Goal: Task Accomplishment & Management: Use online tool/utility

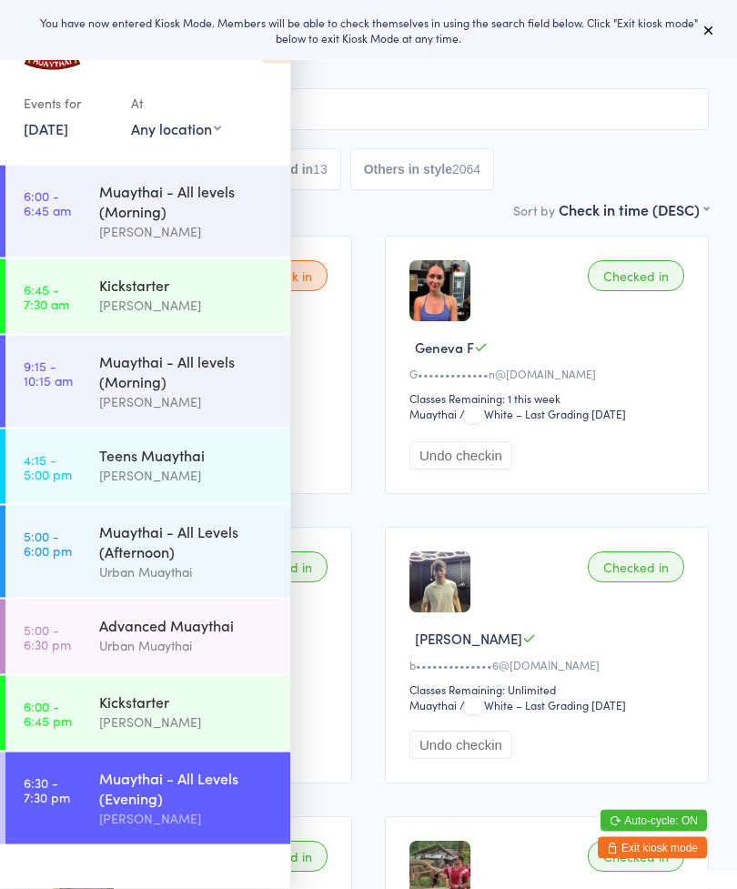
scroll to position [82, 0]
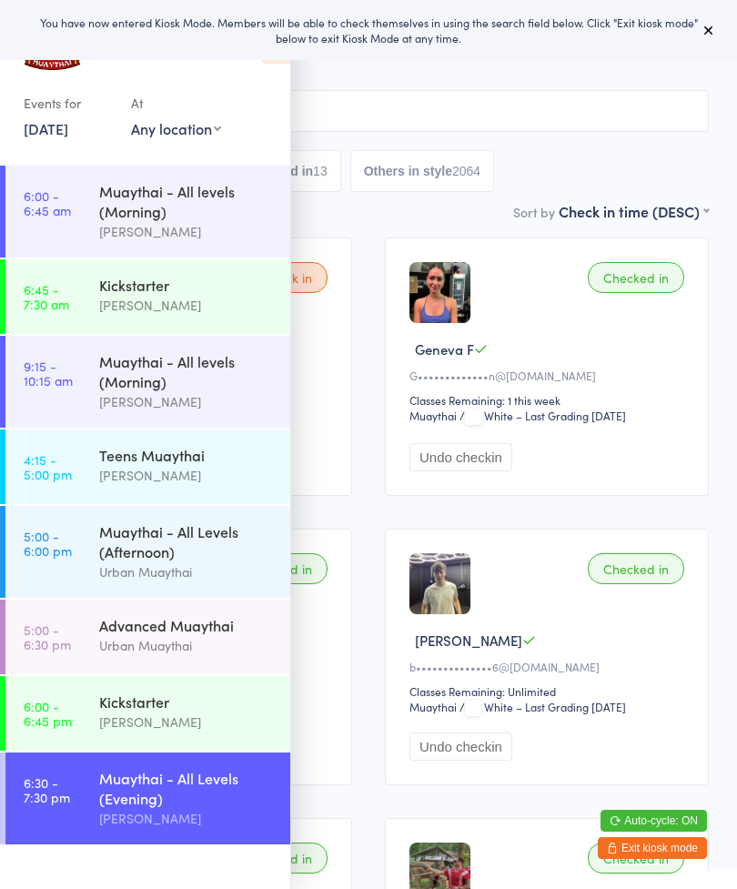
click at [572, 171] on div "All Bookings Waiting 1 Checked in 13 Others in style 2064" at bounding box center [368, 171] width 680 height 42
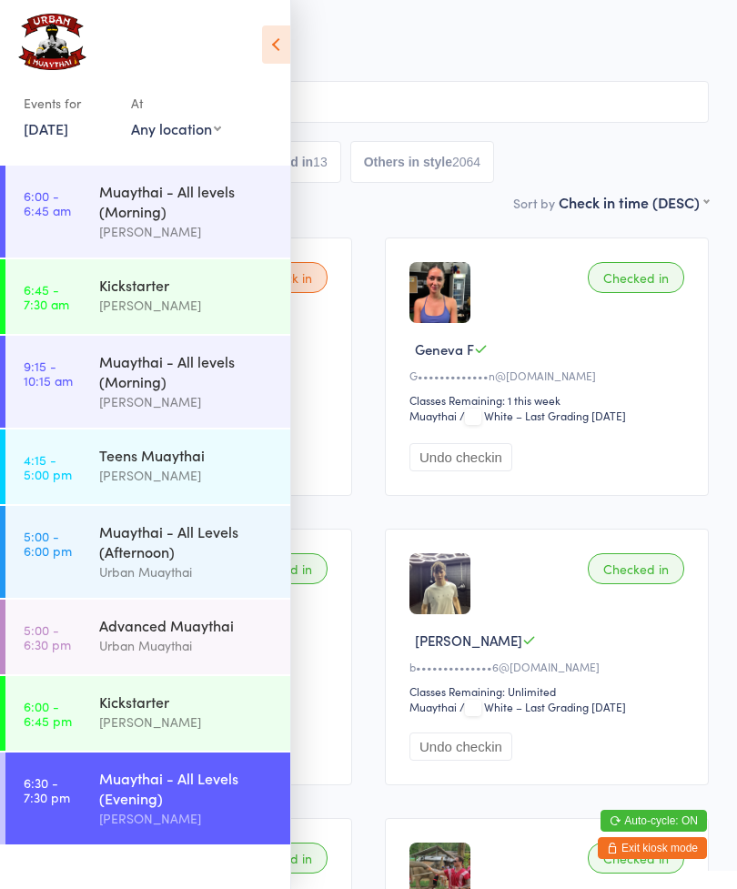
click at [267, 54] on icon at bounding box center [276, 44] width 28 height 38
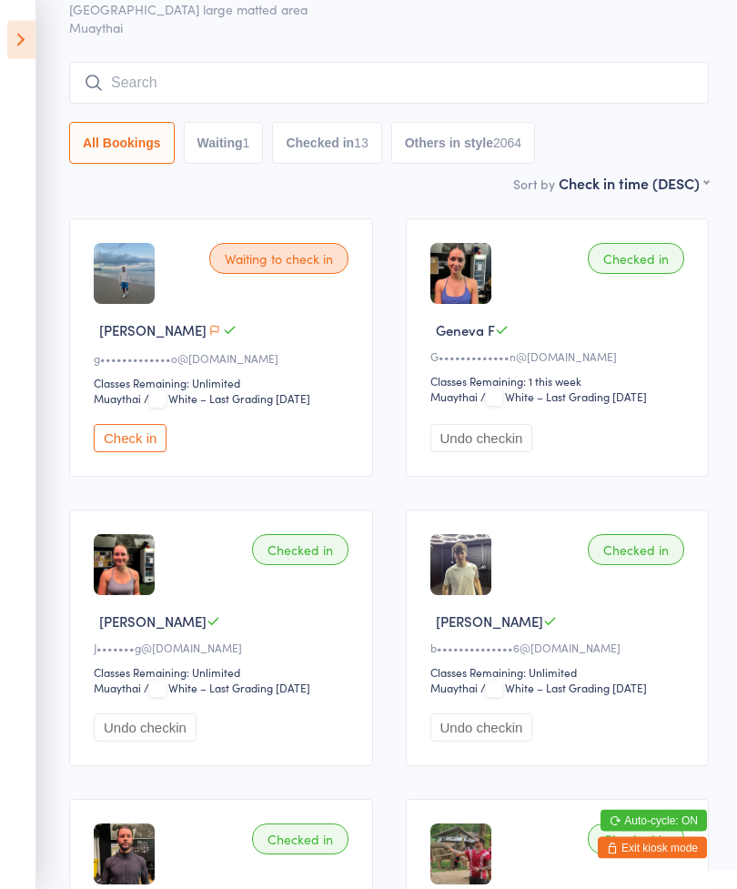
scroll to position [0, 0]
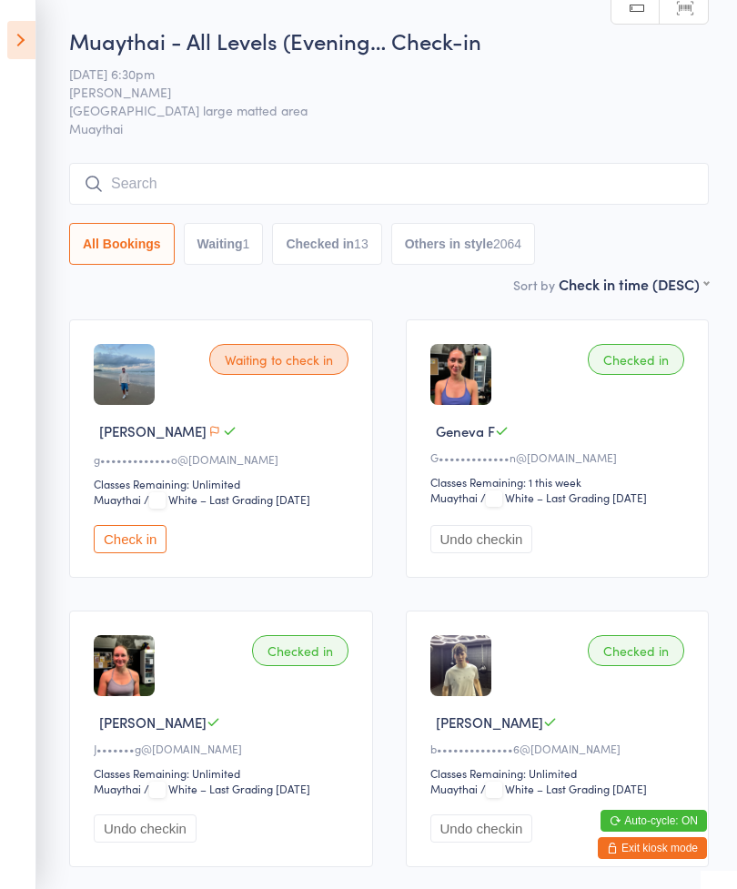
click at [328, 184] on input "search" at bounding box center [389, 184] width 640 height 42
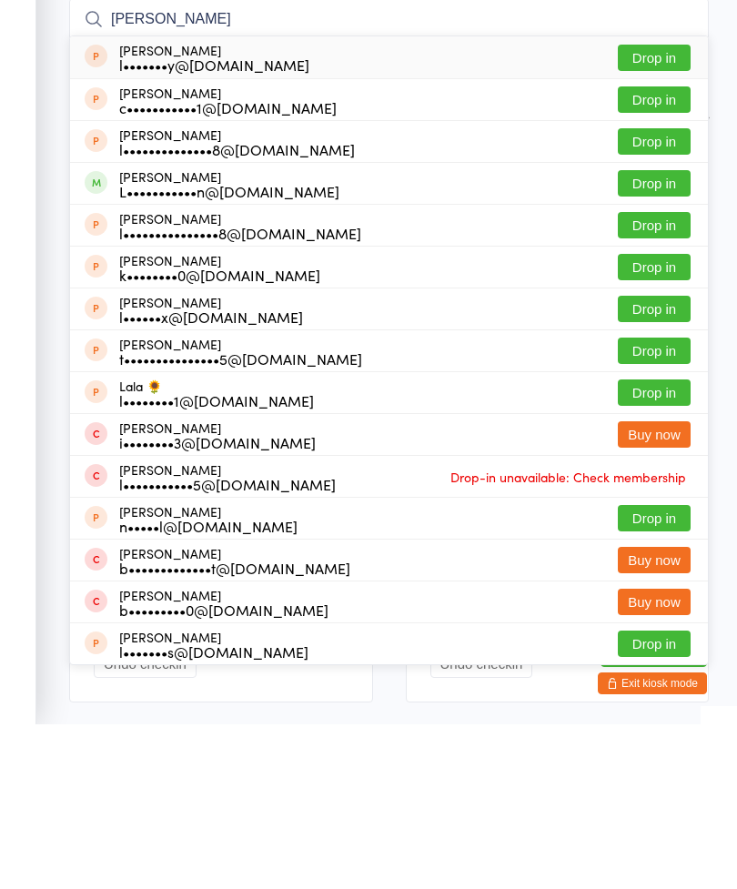
type input "[PERSON_NAME]"
click at [661, 335] on button "Drop in" at bounding box center [654, 348] width 73 height 26
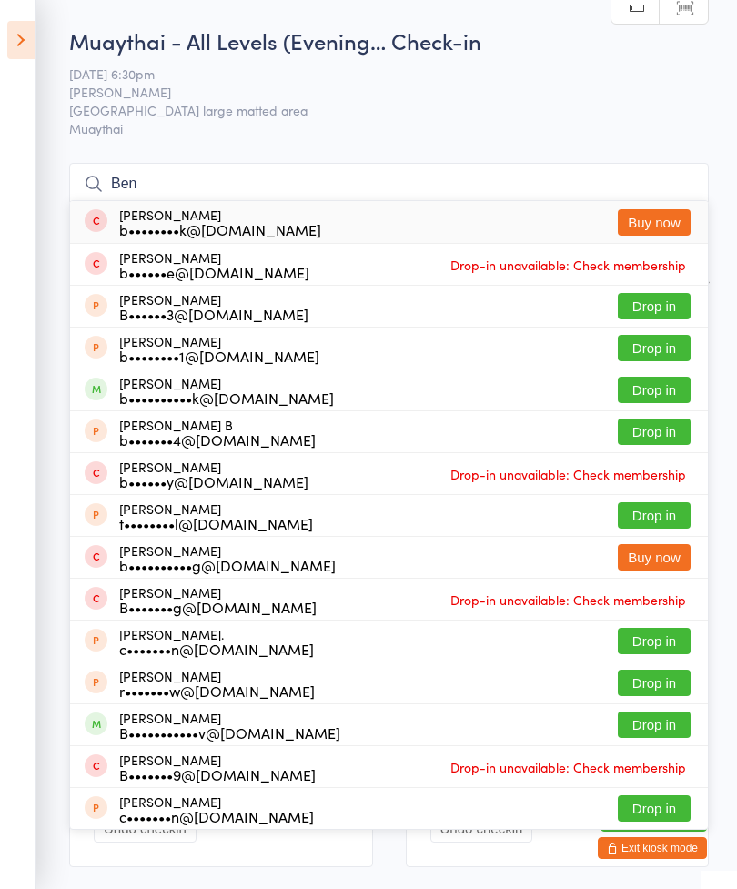
type input "Ben"
click at [653, 389] on button "Drop in" at bounding box center [654, 390] width 73 height 26
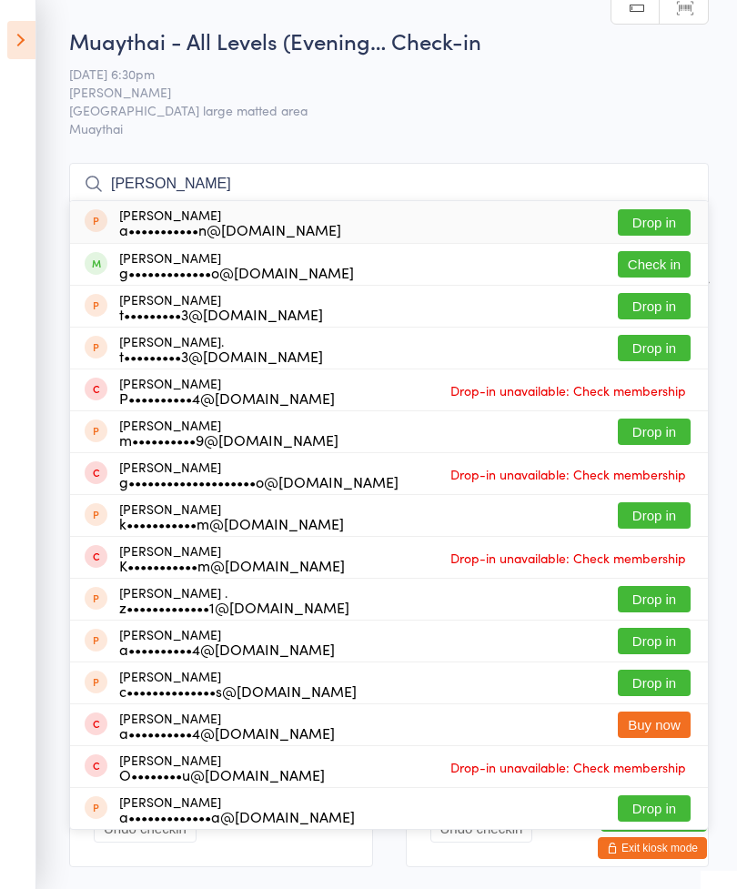
type input "[PERSON_NAME]"
click at [658, 267] on button "Check in" at bounding box center [654, 264] width 73 height 26
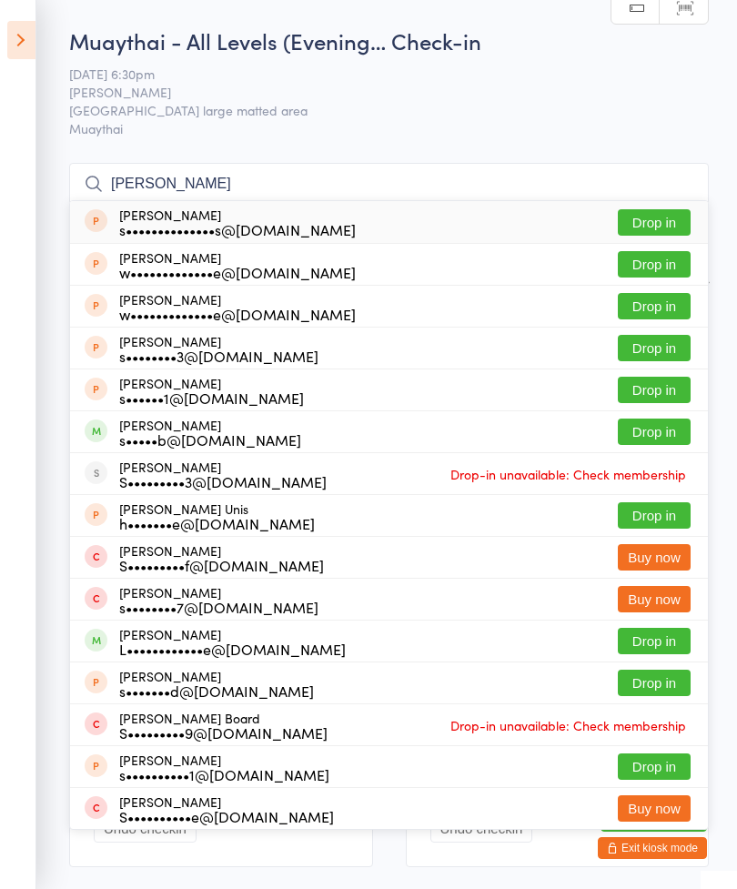
type input "[PERSON_NAME]"
click at [662, 430] on button "Drop in" at bounding box center [654, 431] width 73 height 26
